Goal: Task Accomplishment & Management: Use online tool/utility

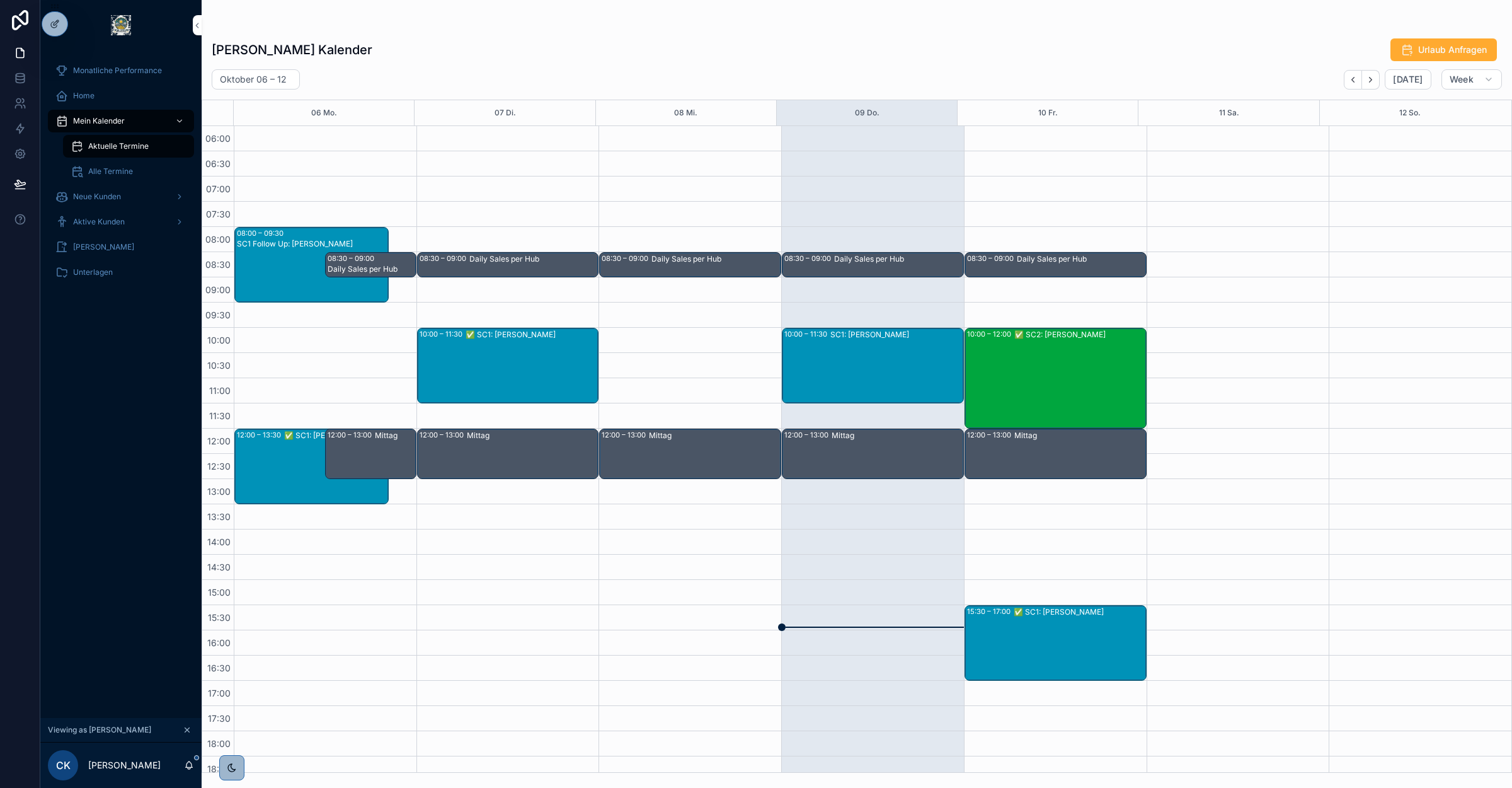
scroll to position [27, 0]
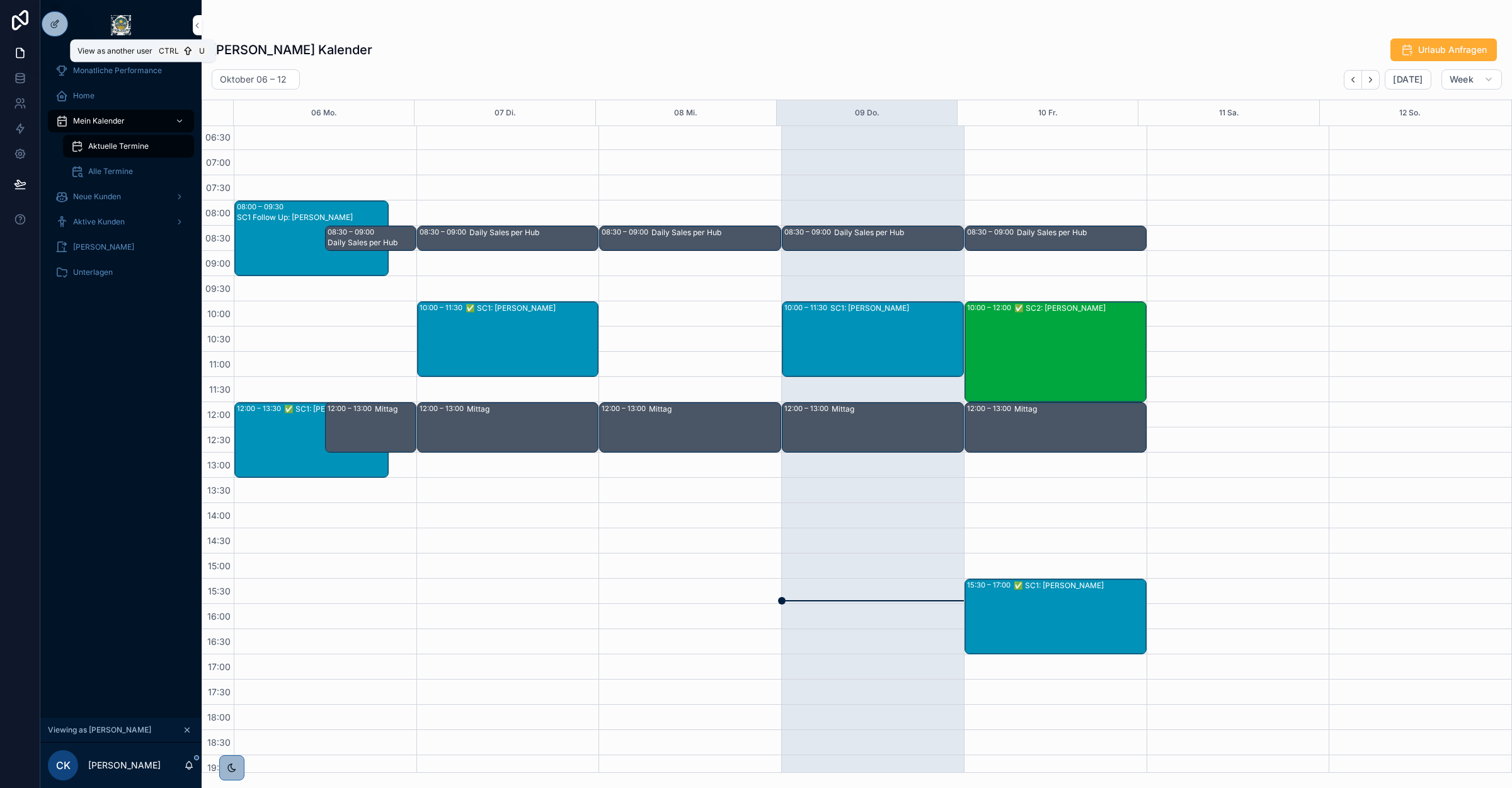
click at [0, 0] on icon at bounding box center [0, 0] width 0 height 0
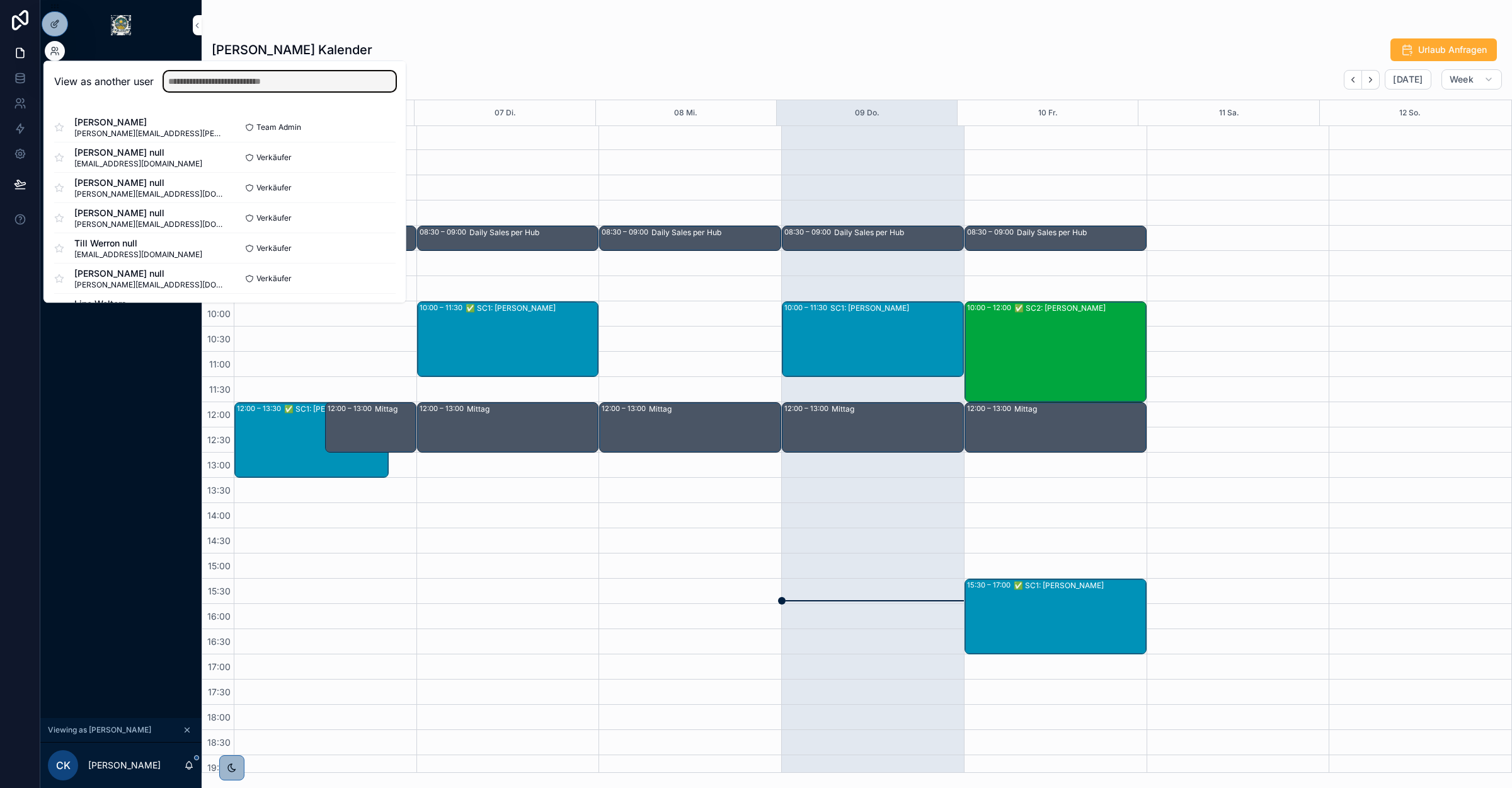
click at [262, 77] on input "text" at bounding box center [280, 81] width 232 height 20
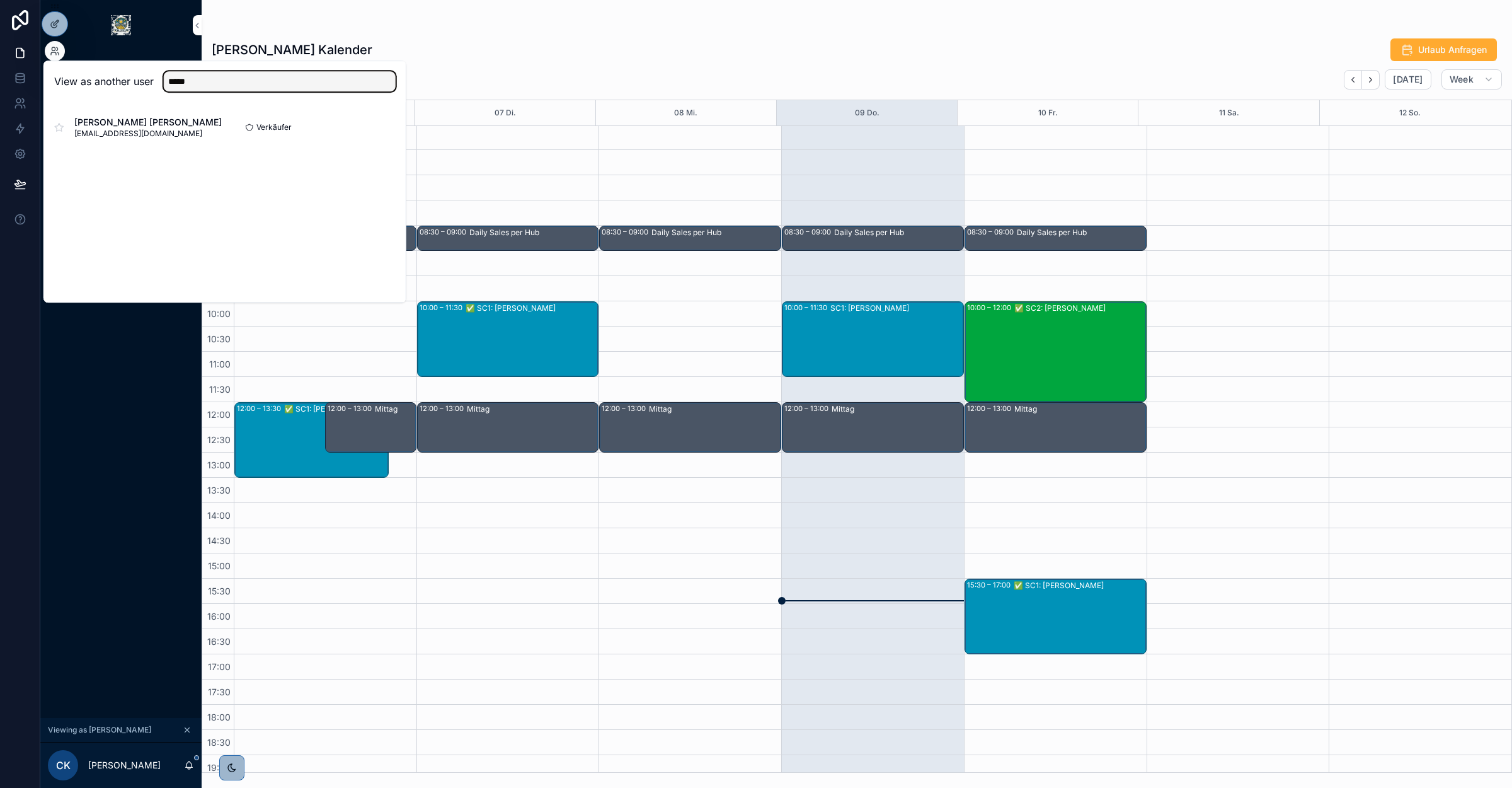
type input "*****"
click at [0, 0] on button "Select" at bounding box center [0, 0] width 0 height 0
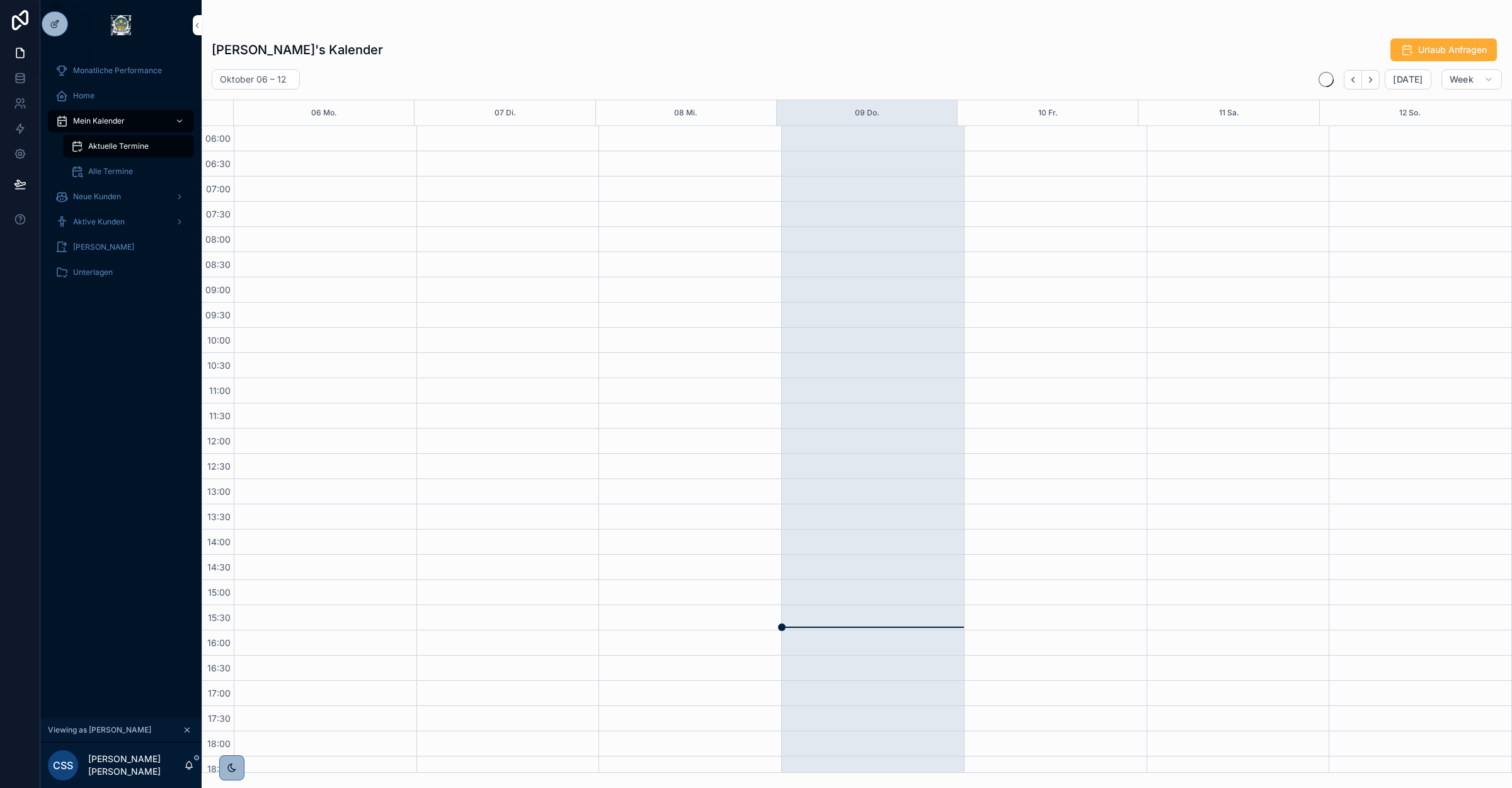
scroll to position [161, 0]
